Goal: Check status: Check status

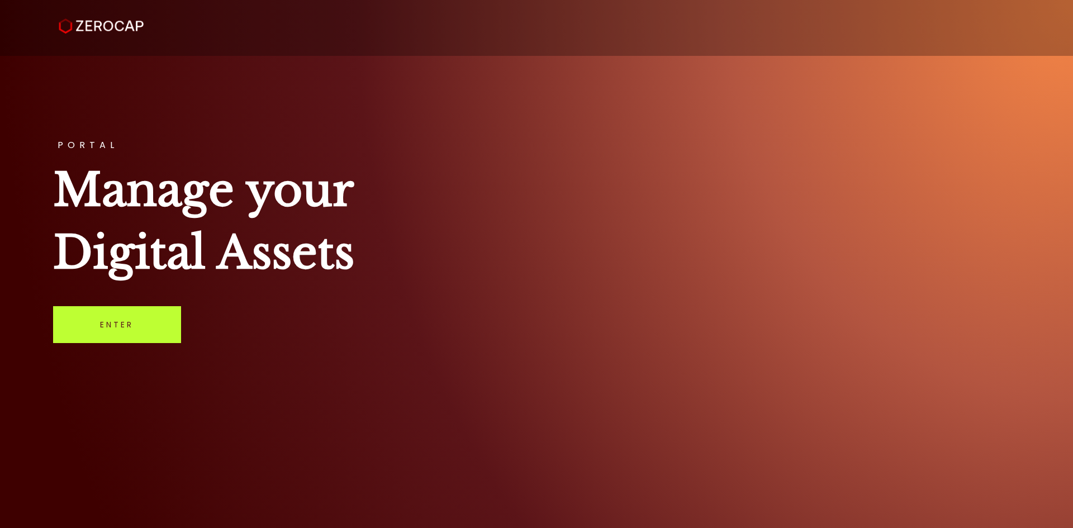
drag, startPoint x: 75, startPoint y: 304, endPoint x: 92, endPoint y: 325, distance: 27.0
click at [75, 306] on div "PORTAL Manage your Digital Assets Enter" at bounding box center [536, 264] width 1073 height 528
click at [94, 325] on link "Enter" at bounding box center [117, 324] width 128 height 37
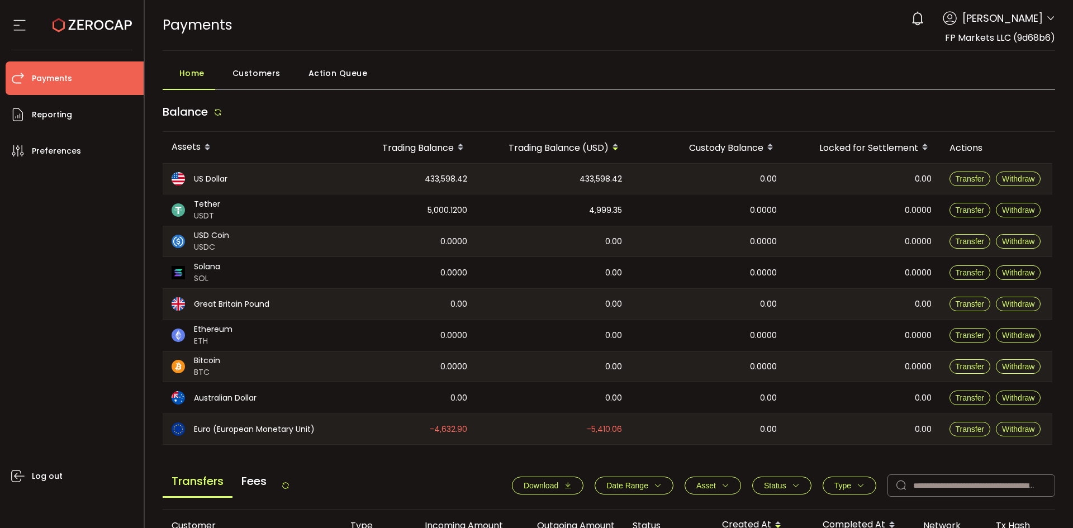
scroll to position [373, 0]
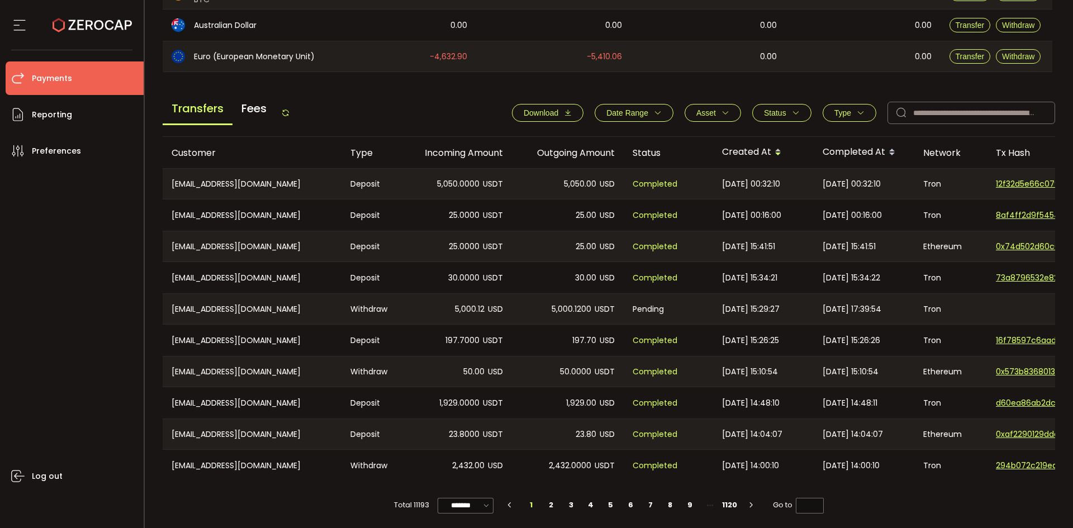
click at [792, 116] on icon "button" at bounding box center [796, 113] width 8 height 8
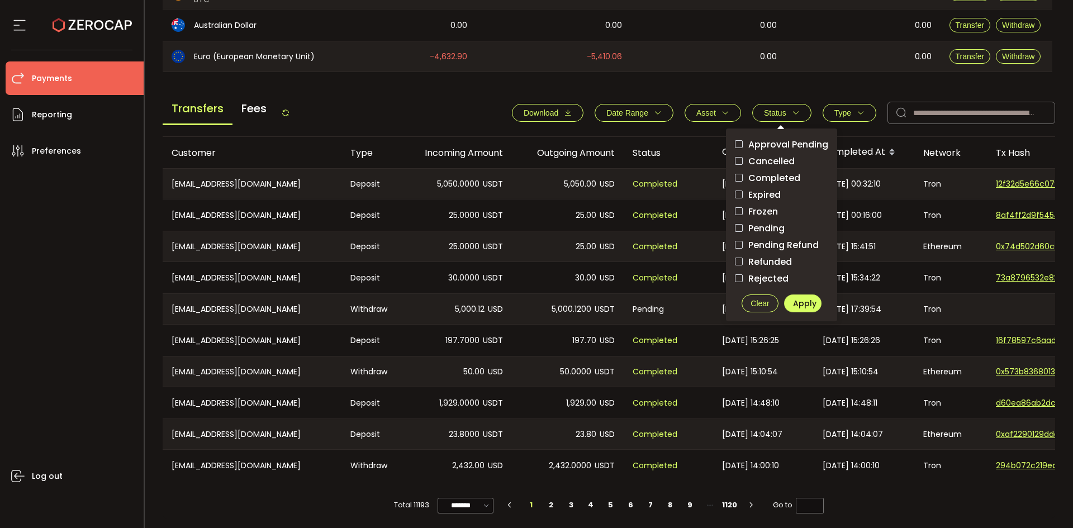
click at [752, 226] on span "Pending" at bounding box center [764, 228] width 42 height 11
click at [793, 306] on span "Apply" at bounding box center [804, 303] width 23 height 11
